Goal: Information Seeking & Learning: Find specific fact

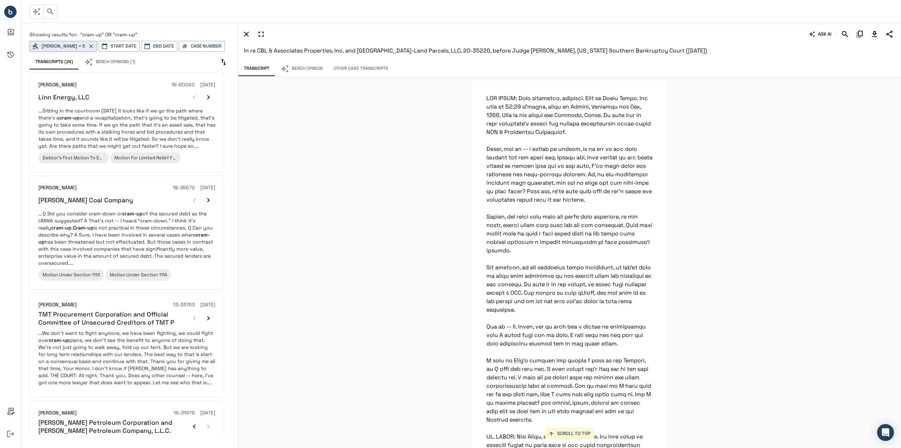
scroll to position [5874, 0]
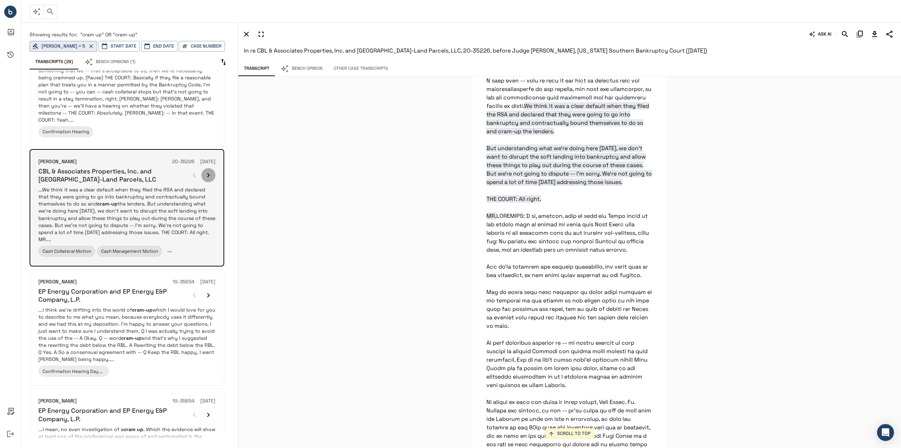
click at [209, 171] on icon "button" at bounding box center [208, 175] width 8 height 8
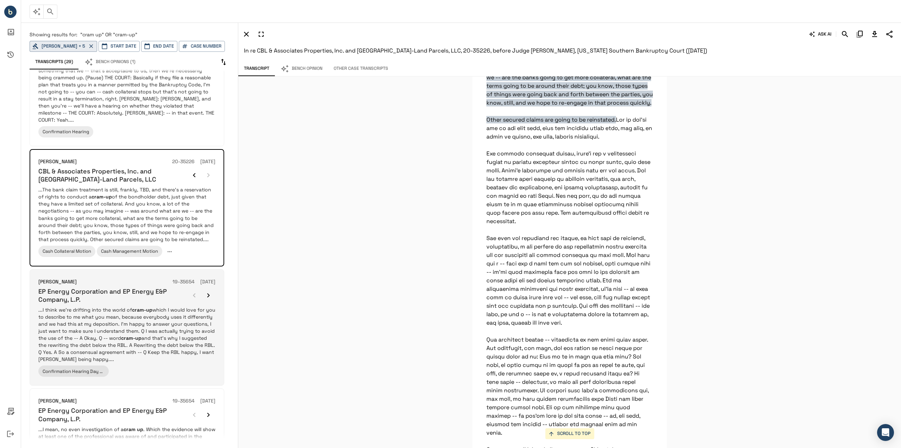
scroll to position [0, 0]
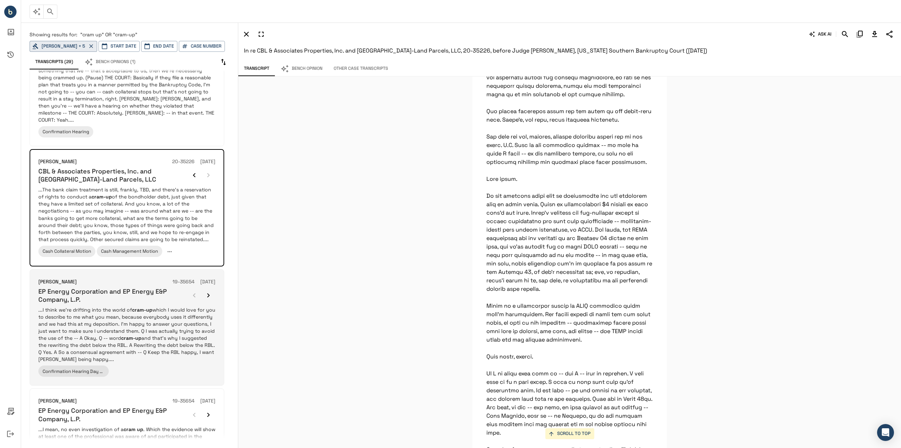
click at [166, 322] on p "...I think we’re drifting into the world of cram-up which I would love for you …" at bounding box center [126, 334] width 177 height 56
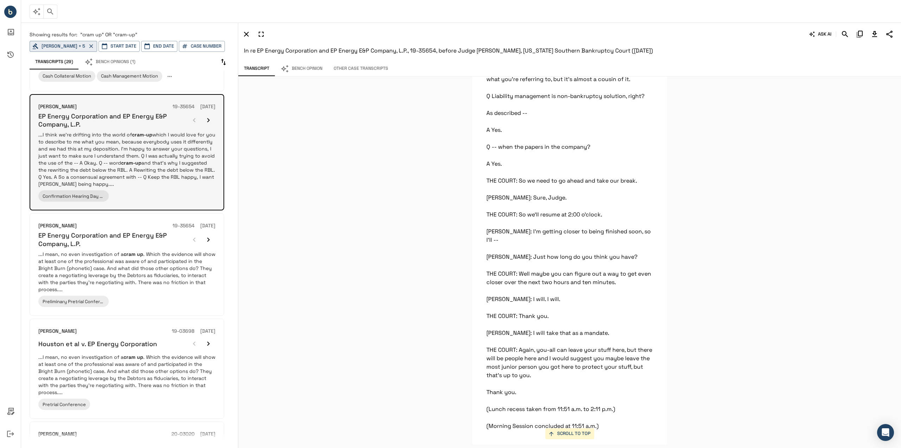
scroll to position [554, 0]
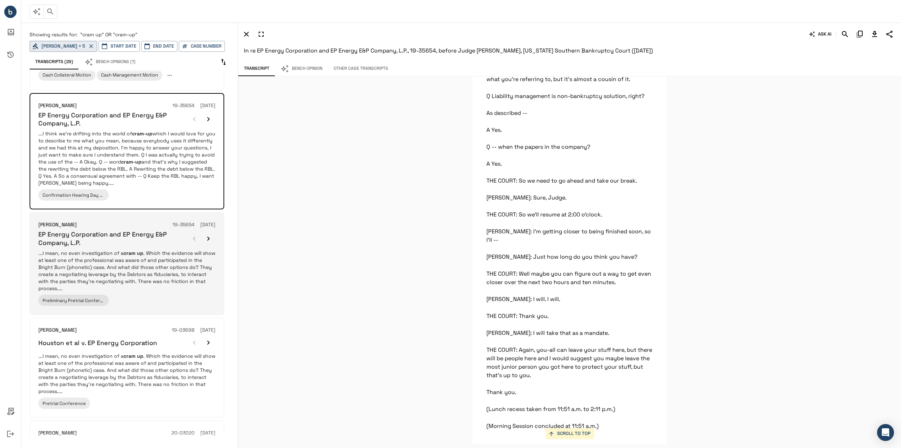
click at [162, 250] on p "...I mean, no even investigation of a cram up . Which the evidence will show at…" at bounding box center [126, 270] width 177 height 42
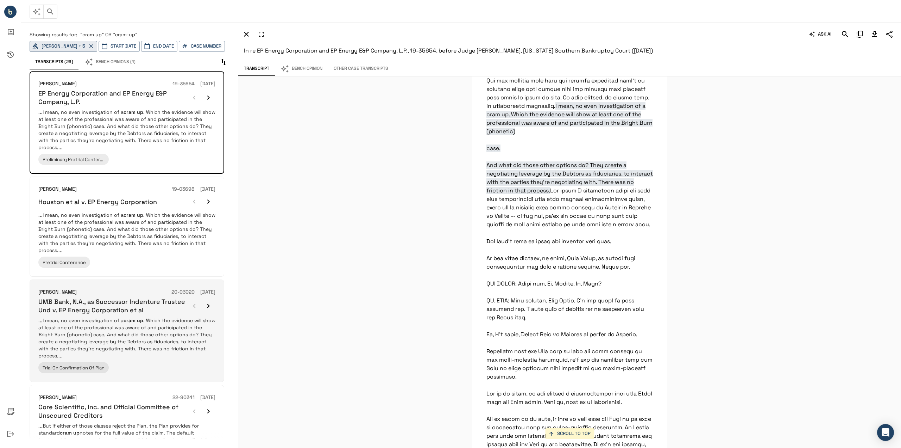
scroll to position [765, 0]
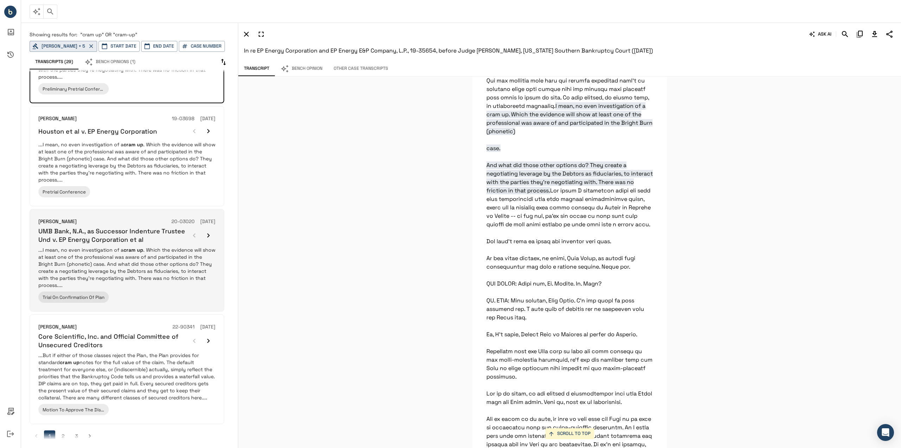
click at [165, 264] on p "...I mean, no even investigation of a cram up . Which the evidence will show at…" at bounding box center [126, 267] width 177 height 42
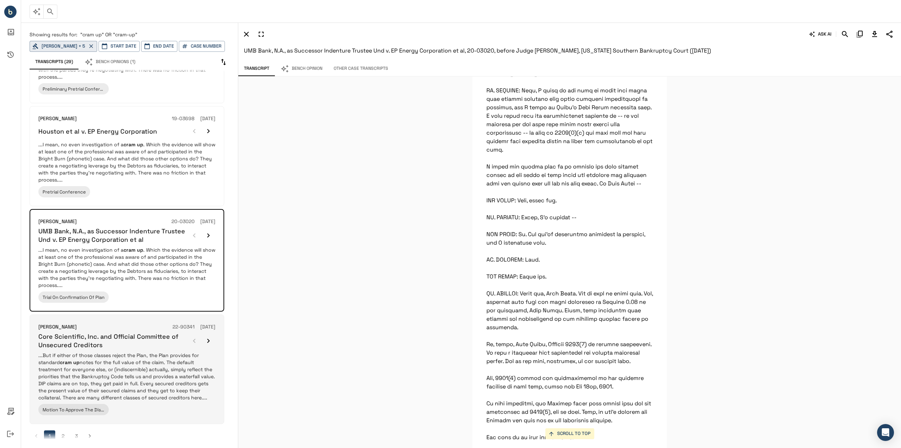
scroll to position [14797, 0]
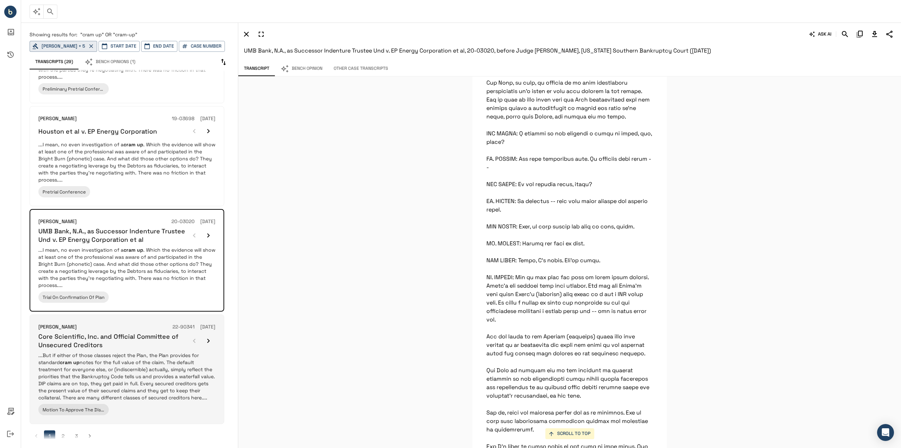
click at [146, 340] on div "[PERSON_NAME] 22-90341 [DATE] Core Scientific, Inc. and Official Committee of U…" at bounding box center [126, 369] width 177 height 92
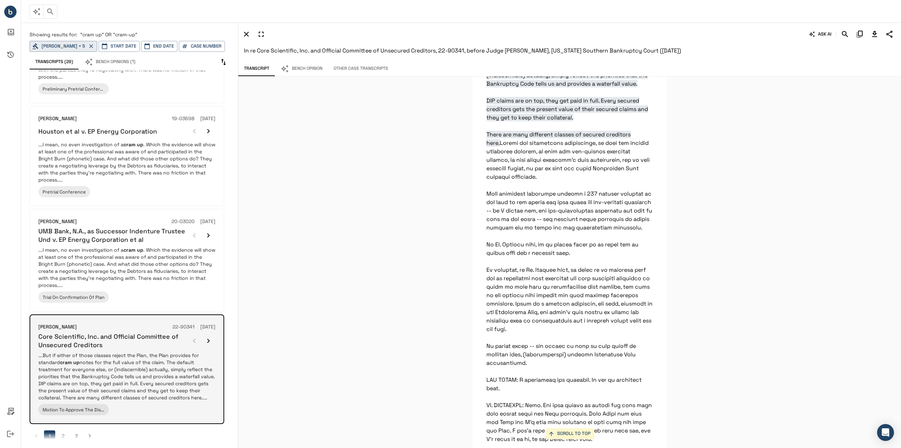
scroll to position [2761, 0]
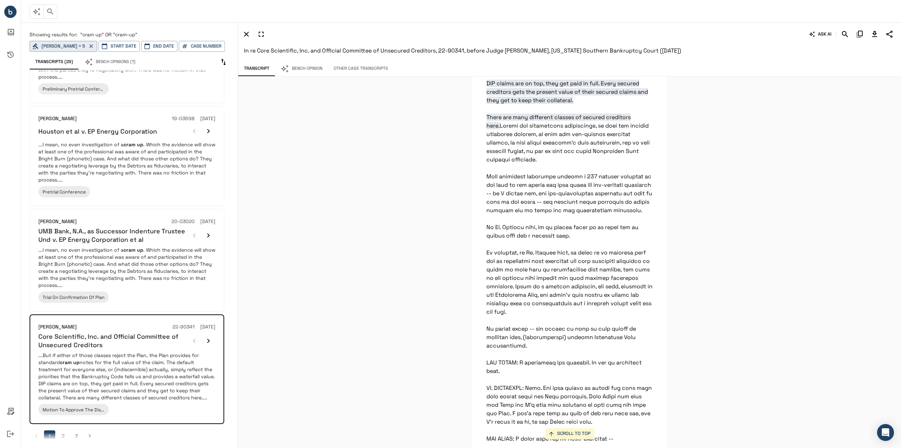
click at [69, 430] on li "2" at bounding box center [62, 435] width 13 height 11
click at [61, 430] on button "2" at bounding box center [62, 435] width 11 height 11
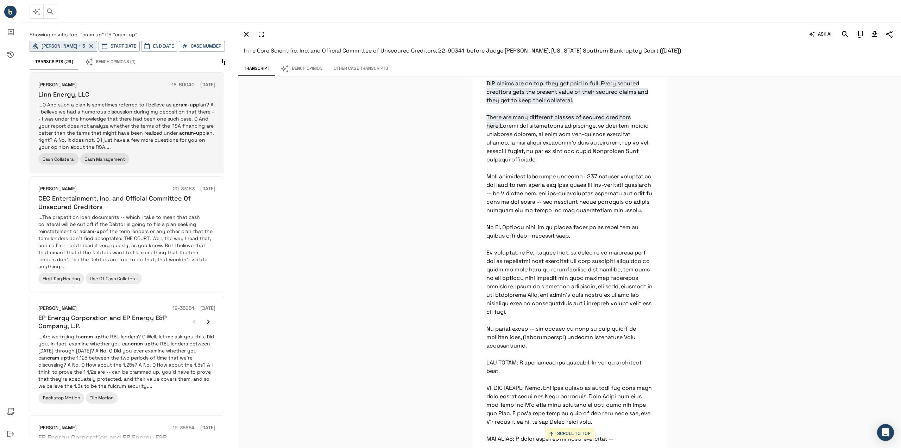
click at [151, 91] on div "Linn Energy, LLC" at bounding box center [126, 94] width 177 height 8
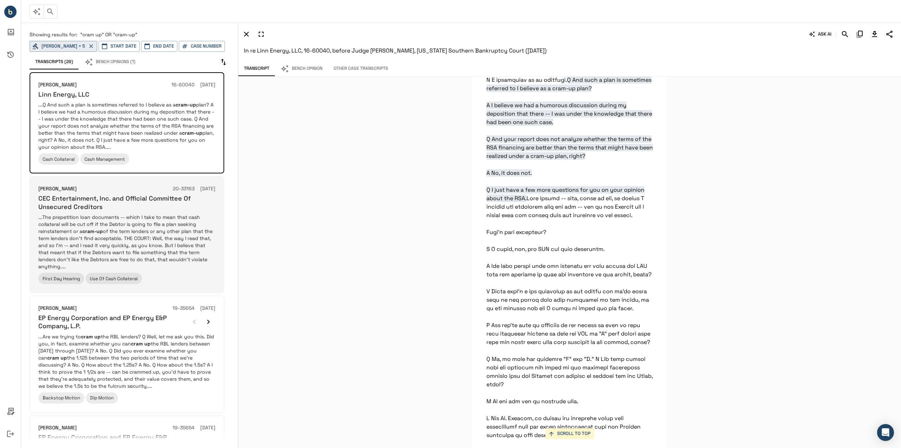
scroll to position [35898, 0]
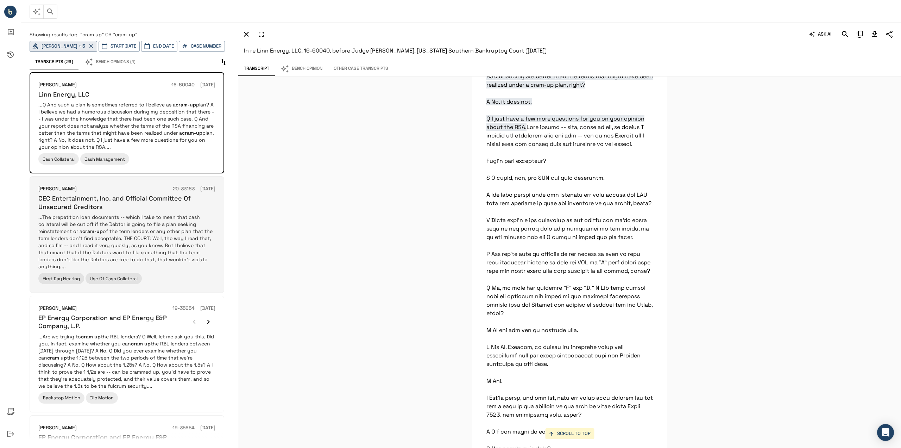
click at [186, 218] on p "...The prepetition loan documents -- which I take to mean that cash collateral …" at bounding box center [126, 241] width 177 height 56
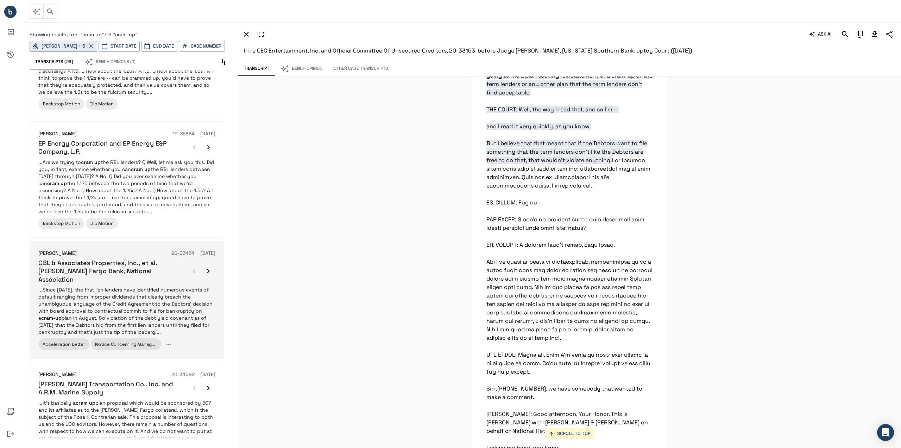
scroll to position [387, 0]
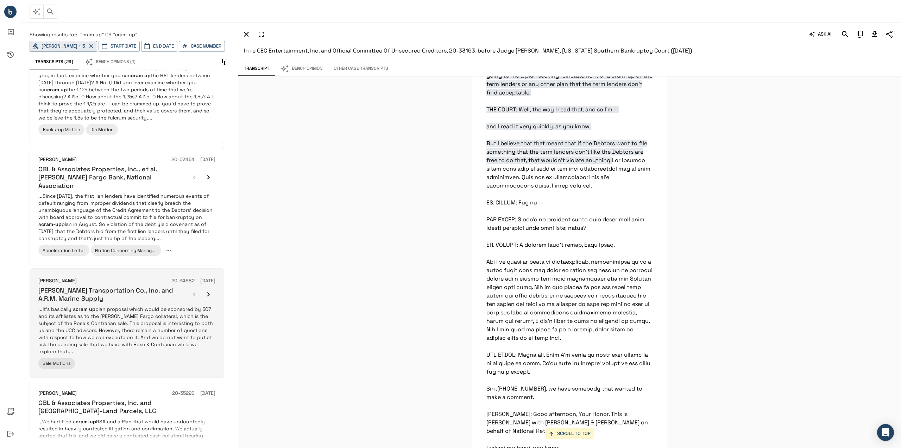
click at [172, 316] on p "...It’s basically a cram up plan proposal which would be sponsored by 507 and i…" at bounding box center [126, 329] width 177 height 49
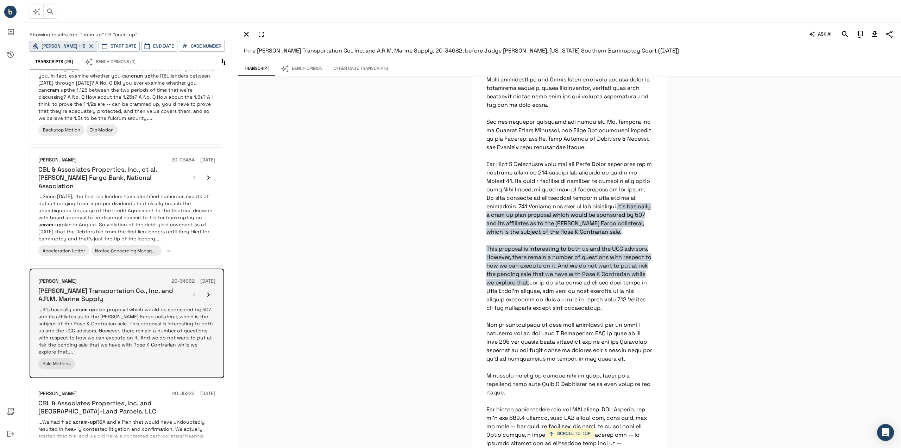
scroll to position [394, 0]
